Goal: Contribute content

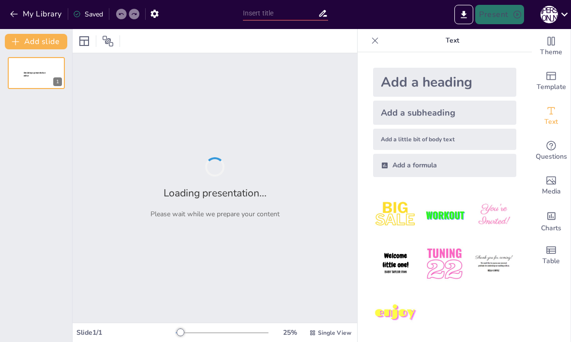
type input "New Sendsteps"
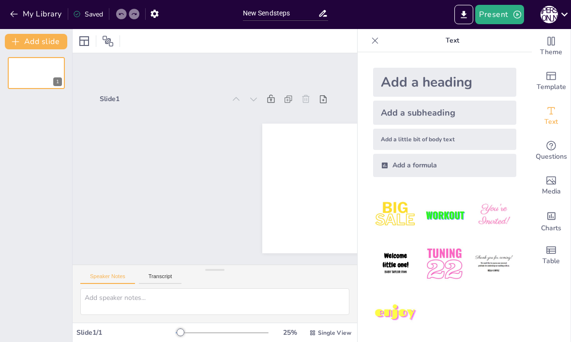
click at [394, 267] on img at bounding box center [395, 263] width 45 height 45
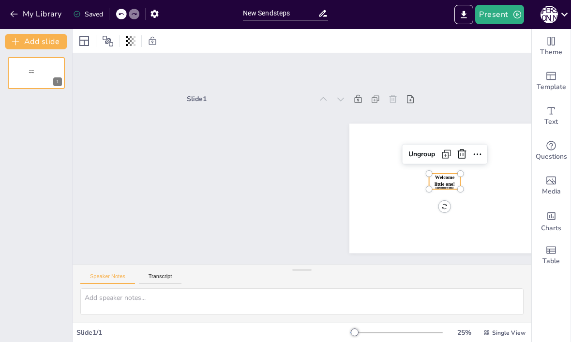
click at [459, 196] on icon at bounding box center [455, 203] width 15 height 15
click at [324, 20] on div "New Sendsteps" at bounding box center [286, 13] width 86 height 14
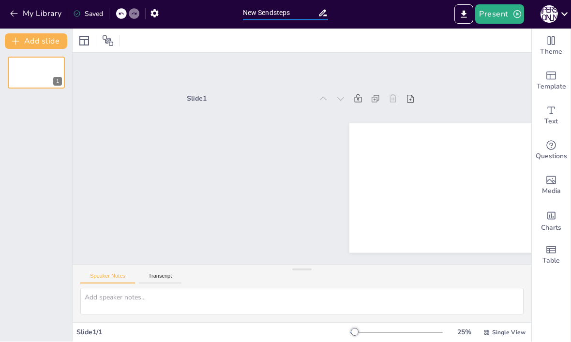
click at [300, 112] on div "Slide 1" at bounding box center [301, 165] width 244 height 168
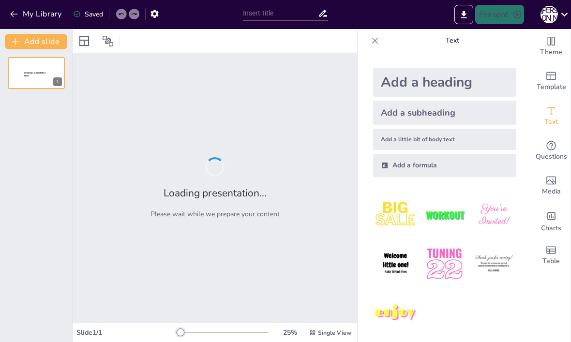
type input "The Evolution of Hebrew: From Ancient Texts to Modern Communication"
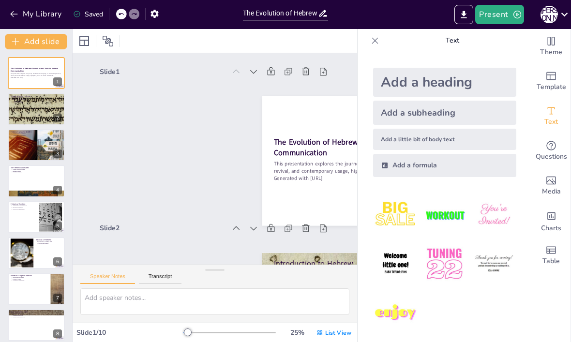
click at [14, 214] on div at bounding box center [36, 217] width 57 height 32
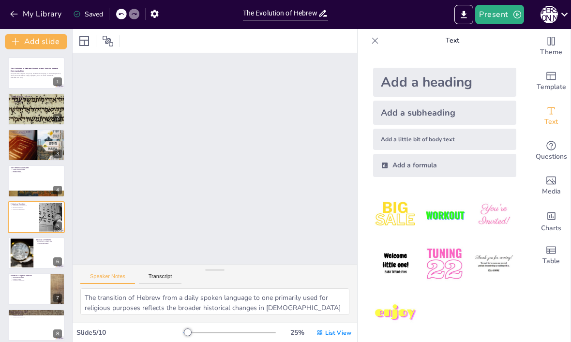
click at [44, 240] on button at bounding box center [43, 246] width 12 height 12
type textarea "Eliezer Ben-Yehuda's contributions to the revival of Hebrew were instrumental i…"
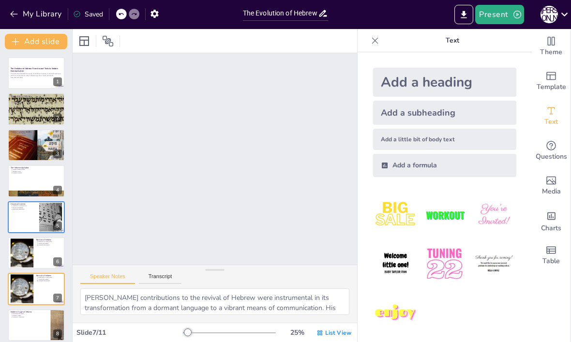
scroll to position [941, 0]
